Goal: Check status

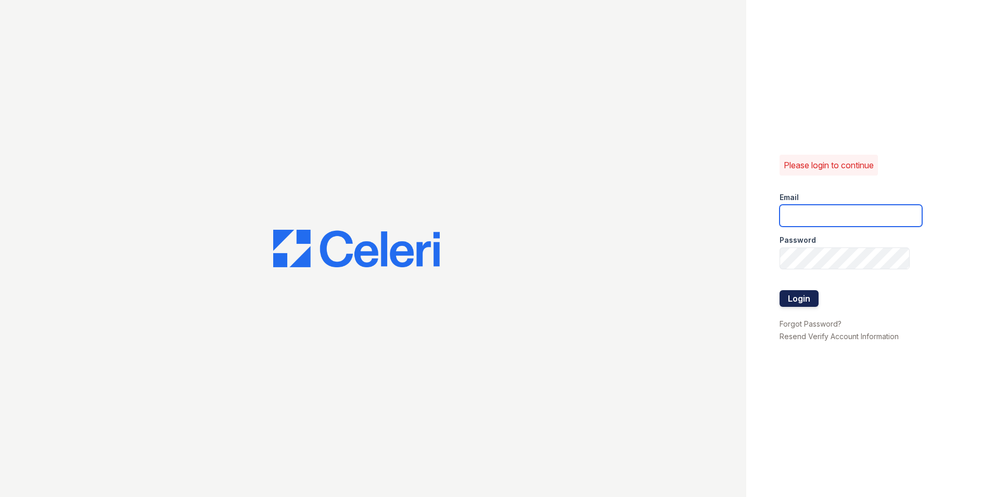
type input "btolliver@mmgmgt.com"
click at [802, 296] on button "Login" at bounding box center [799, 298] width 39 height 17
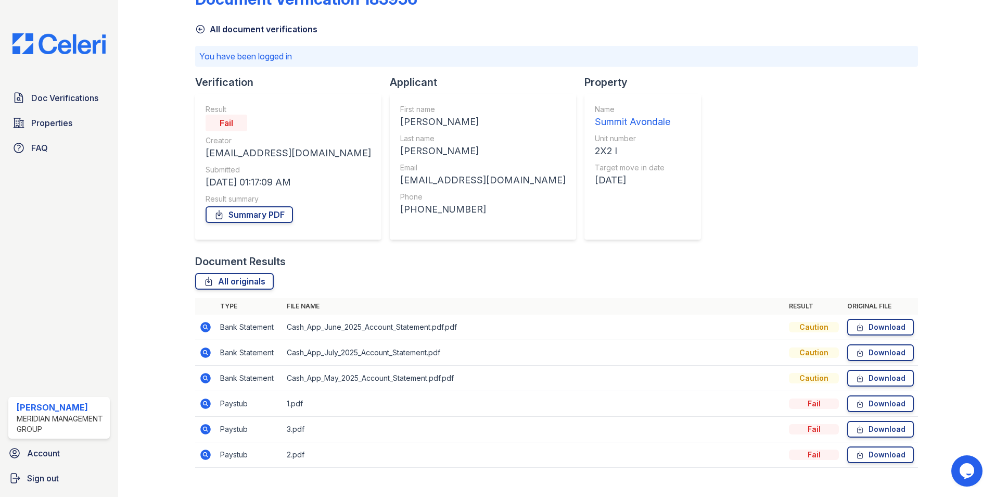
scroll to position [48, 0]
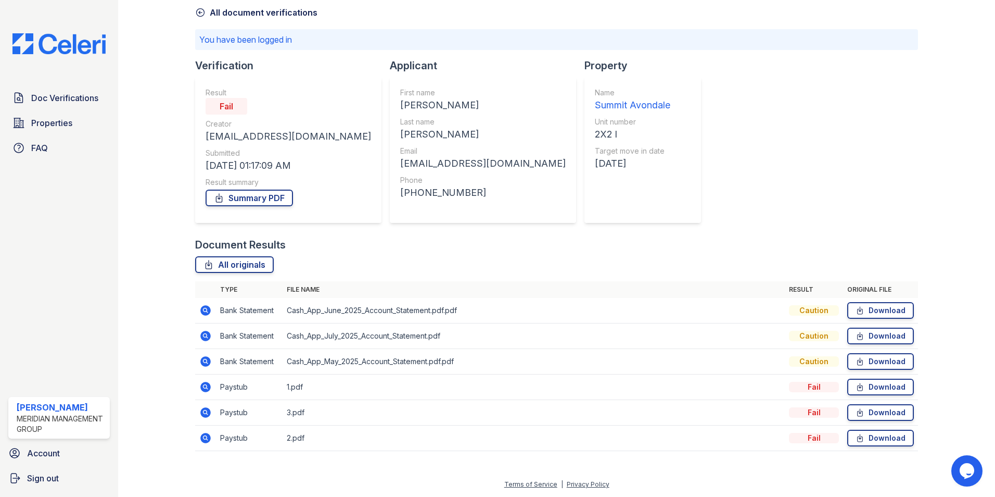
drag, startPoint x: 206, startPoint y: 310, endPoint x: 283, endPoint y: 310, distance: 76.5
click at [206, 310] on icon at bounding box center [205, 310] width 12 height 12
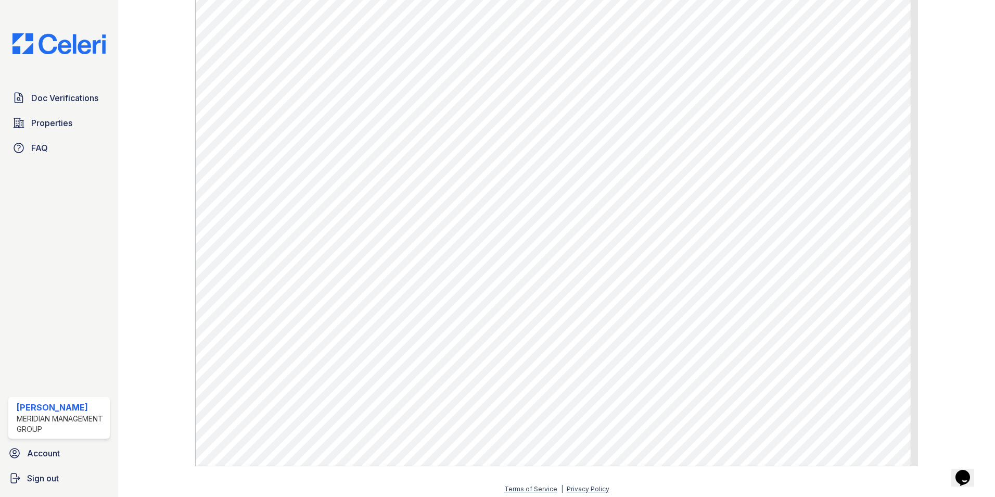
scroll to position [515, 0]
click at [55, 98] on span "Doc Verifications" at bounding box center [64, 98] width 67 height 12
